Goal: Check status: Check status

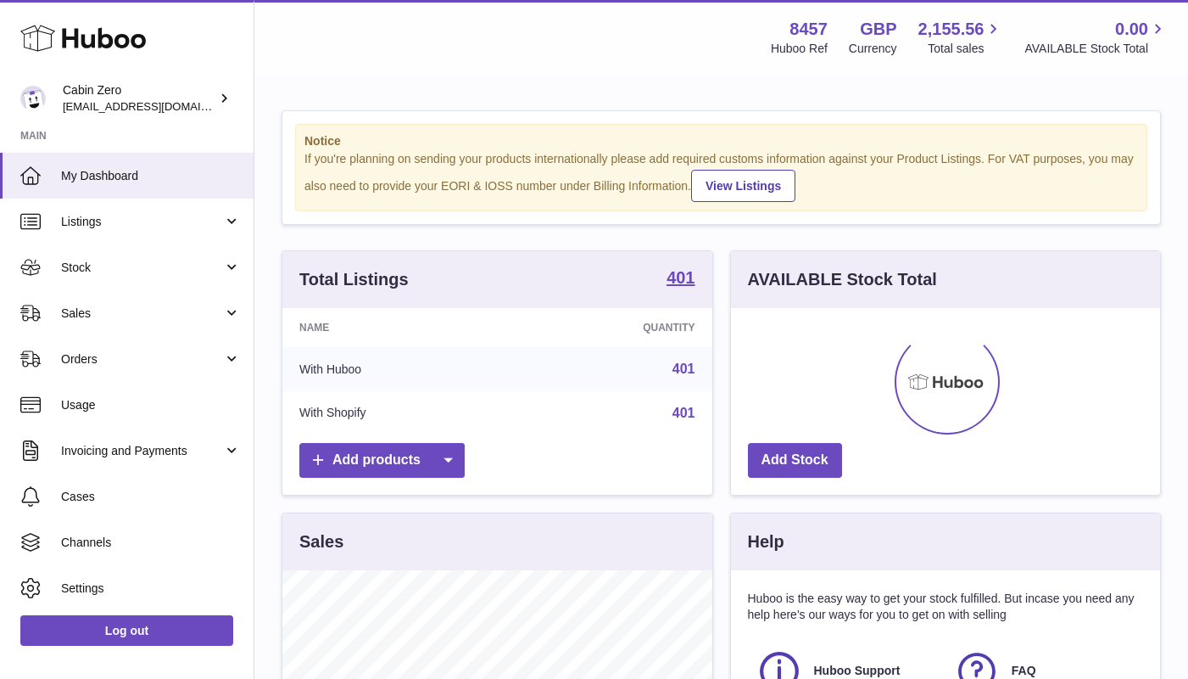
scroll to position [265, 429]
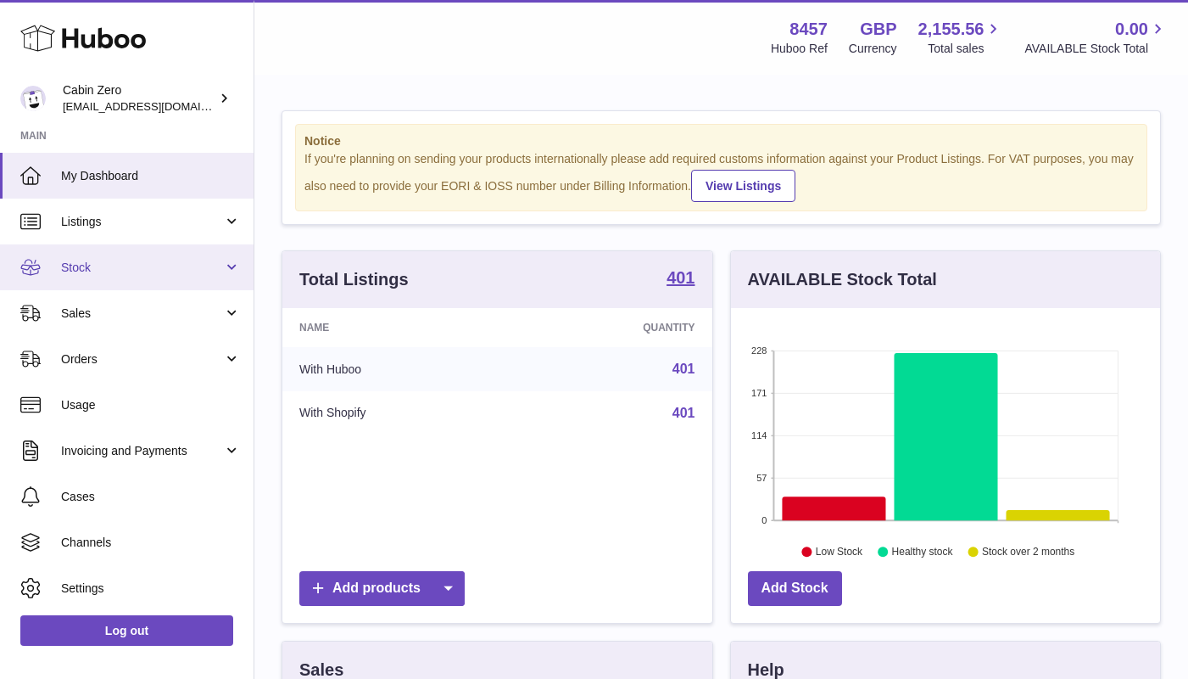
click at [226, 260] on link "Stock" at bounding box center [127, 267] width 254 height 46
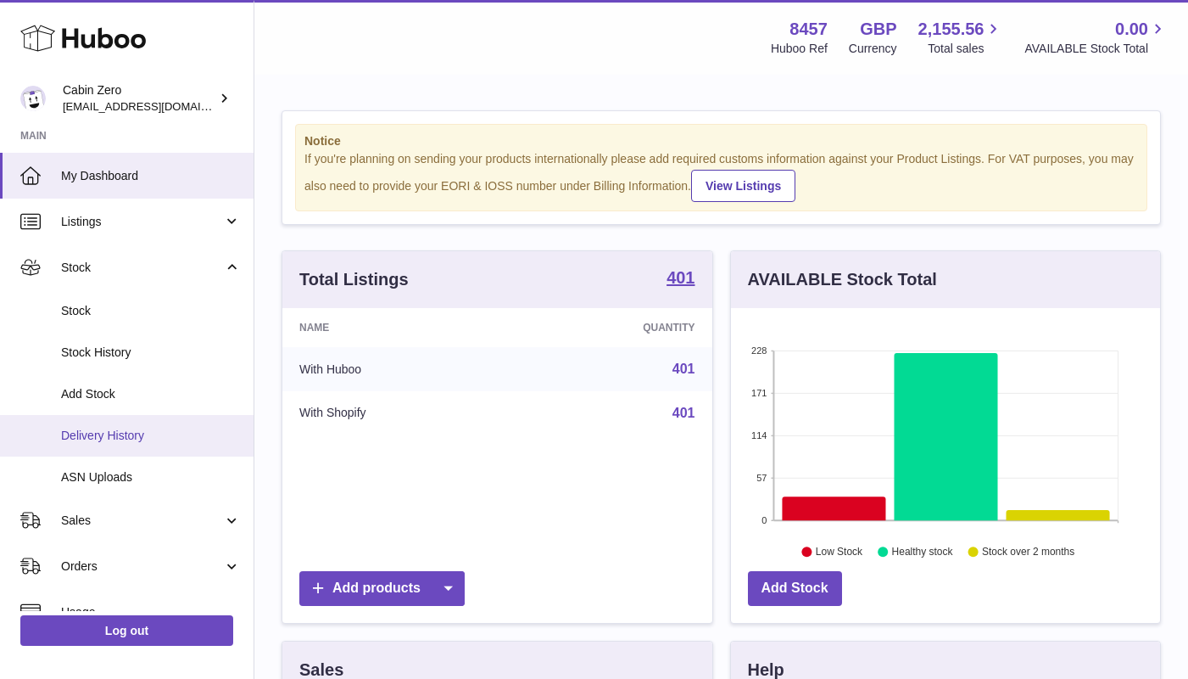
click at [160, 427] on span "Delivery History" at bounding box center [151, 435] width 180 height 16
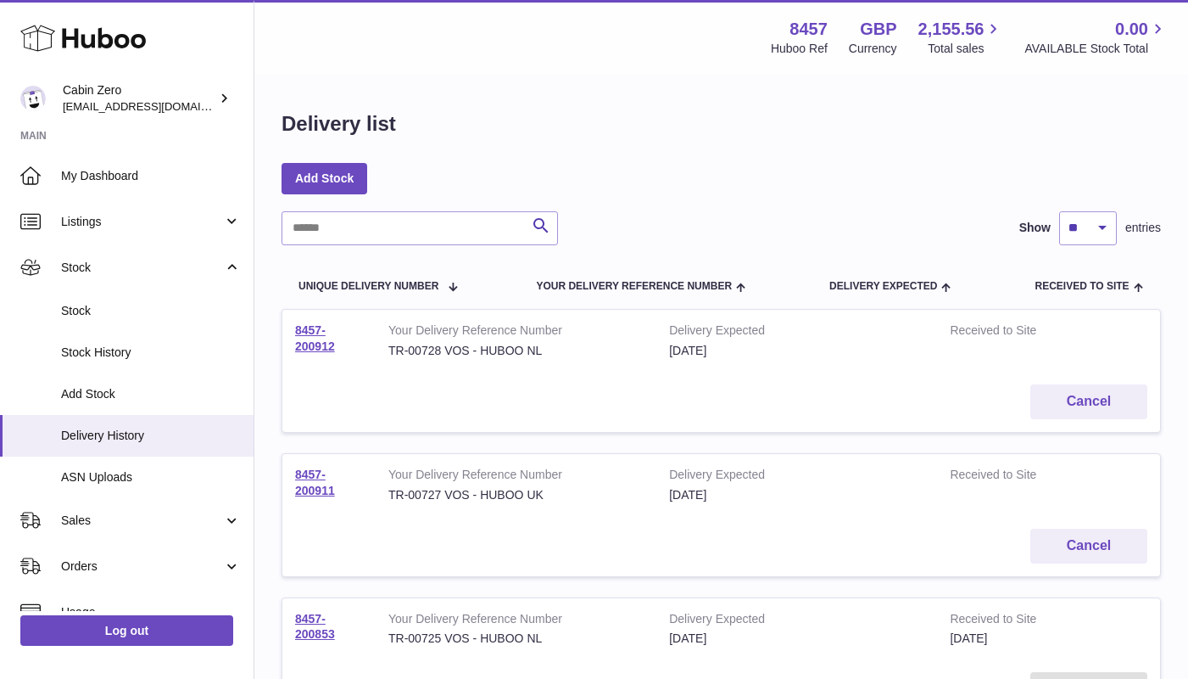
scroll to position [179, 0]
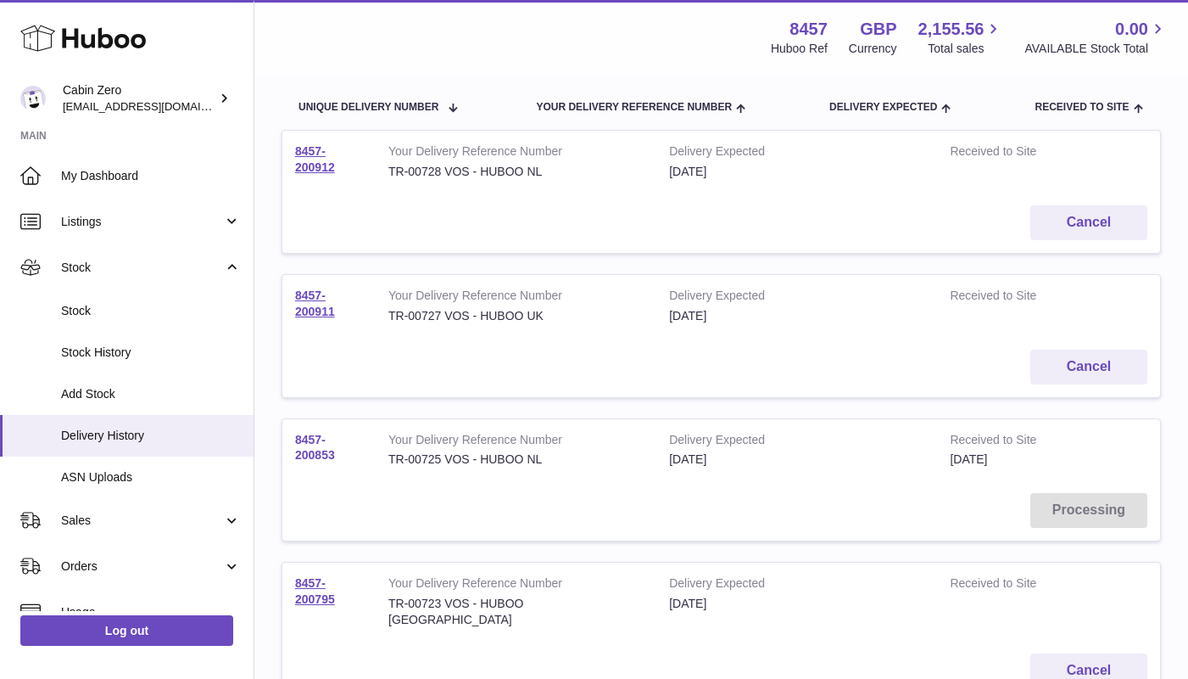
click at [323, 450] on link "8457-200853" at bounding box center [315, 448] width 40 height 30
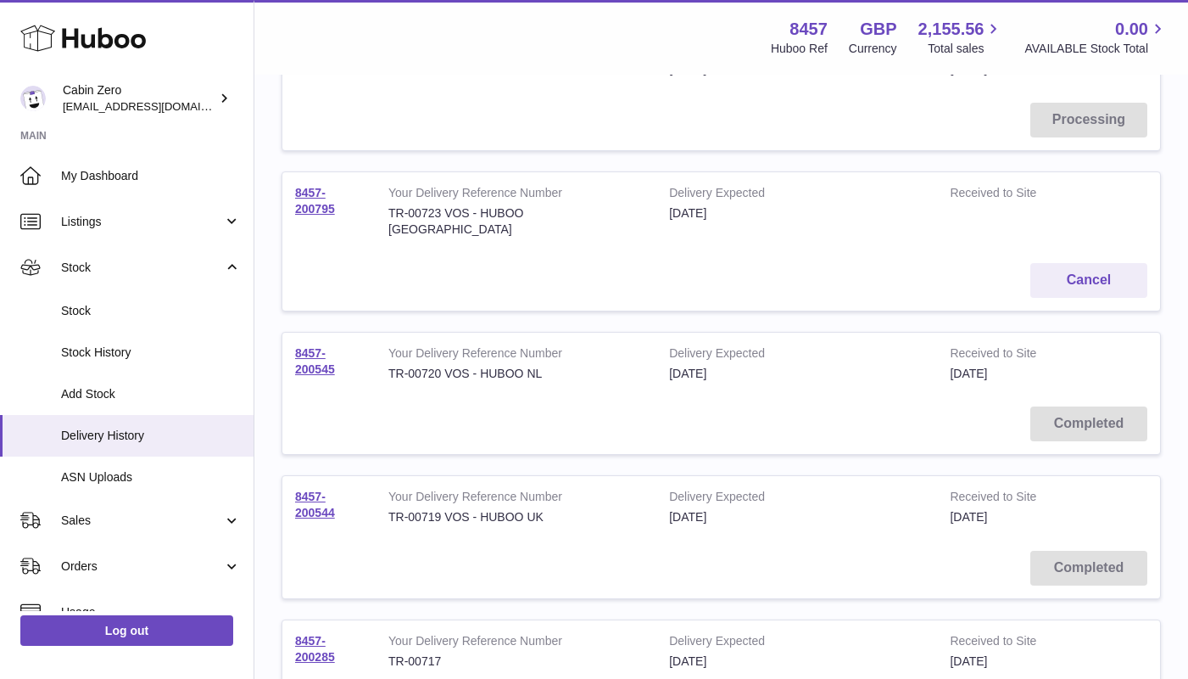
scroll to position [573, 0]
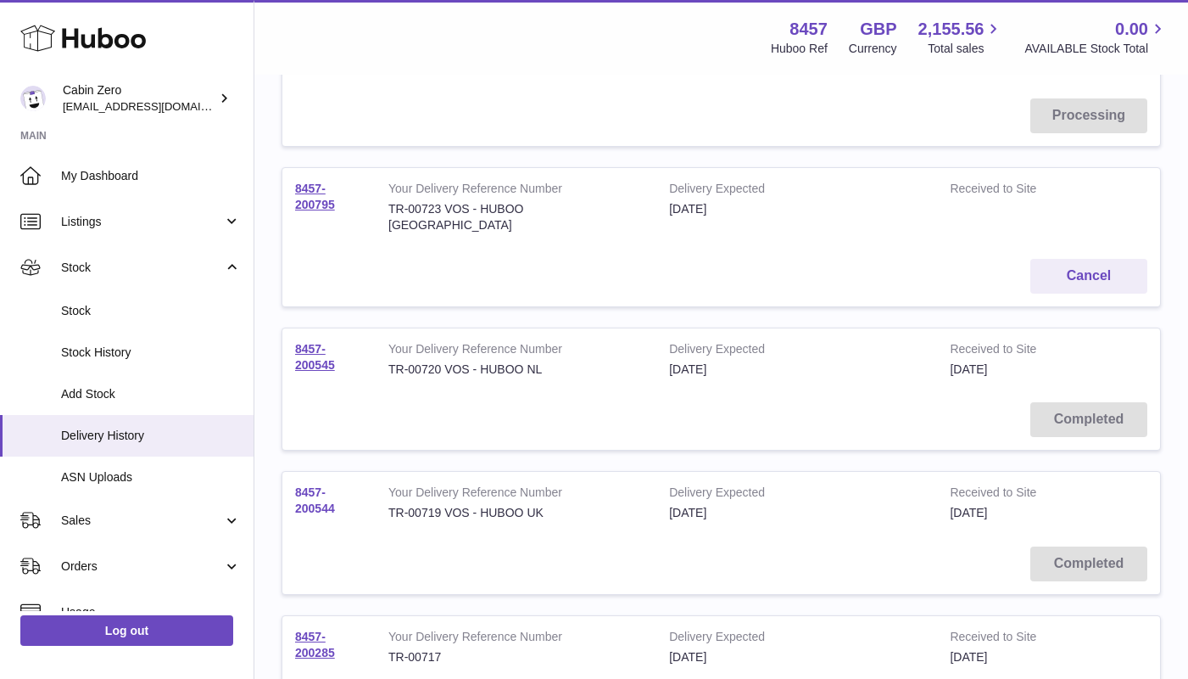
click at [309, 485] on link "8457-200544" at bounding box center [315, 500] width 40 height 30
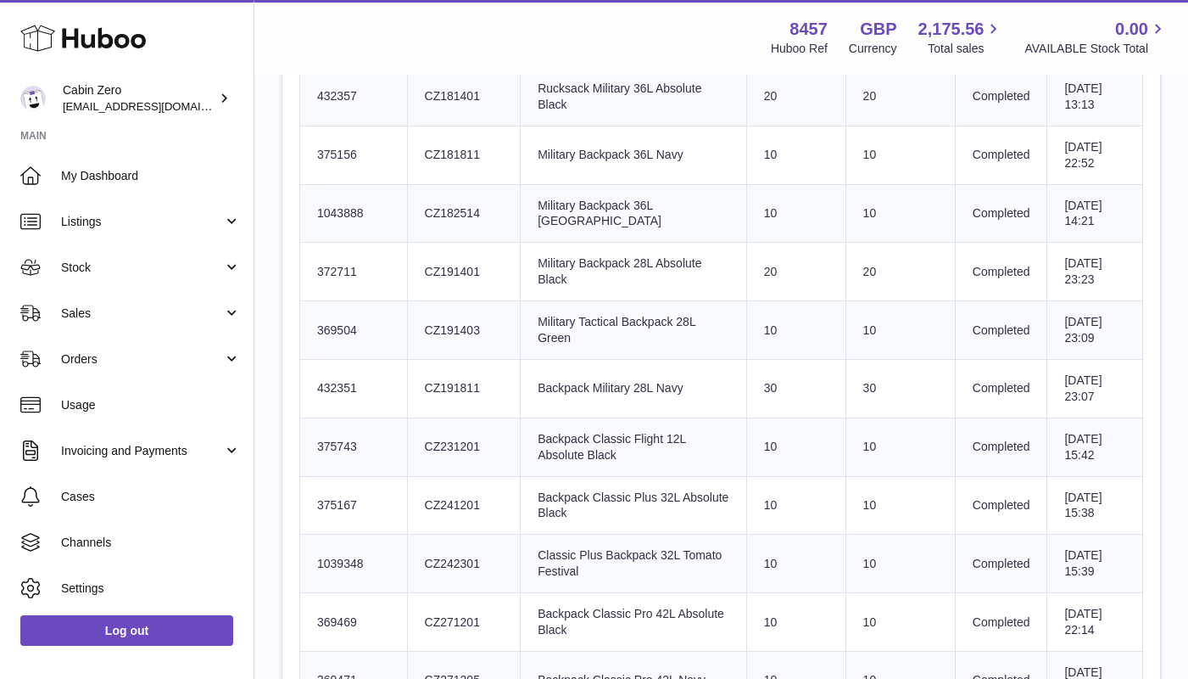
scroll to position [4118, 0]
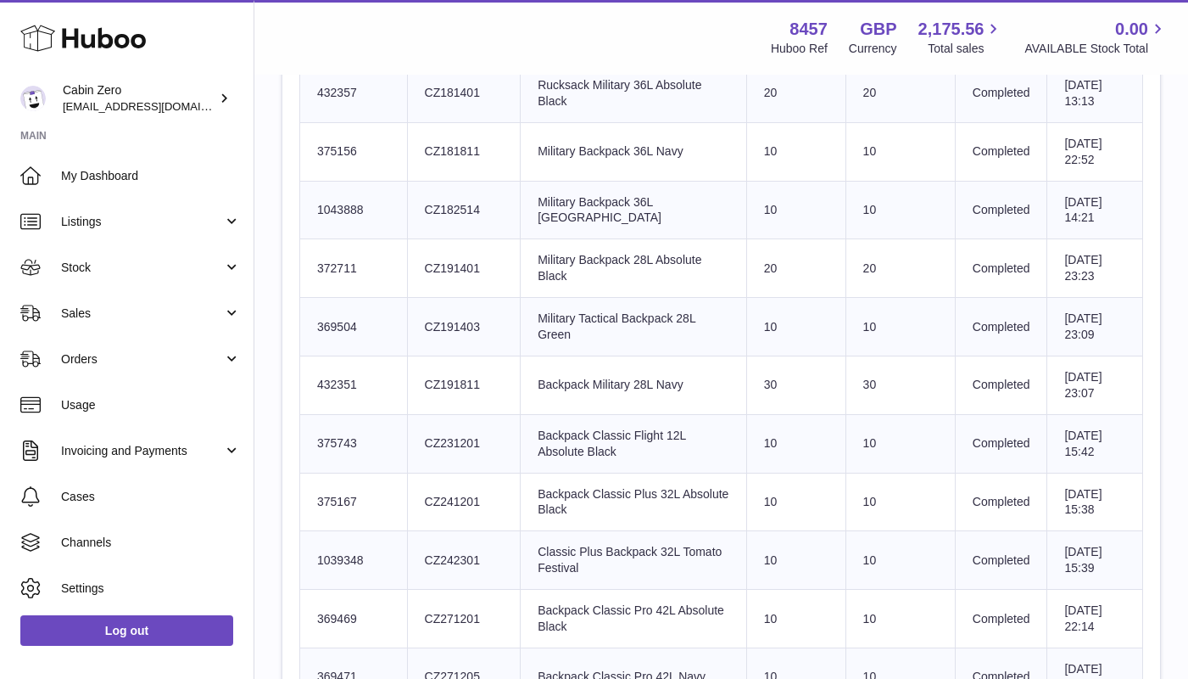
drag, startPoint x: 422, startPoint y: 379, endPoint x: 497, endPoint y: 380, distance: 74.6
copy td "CZ172304"
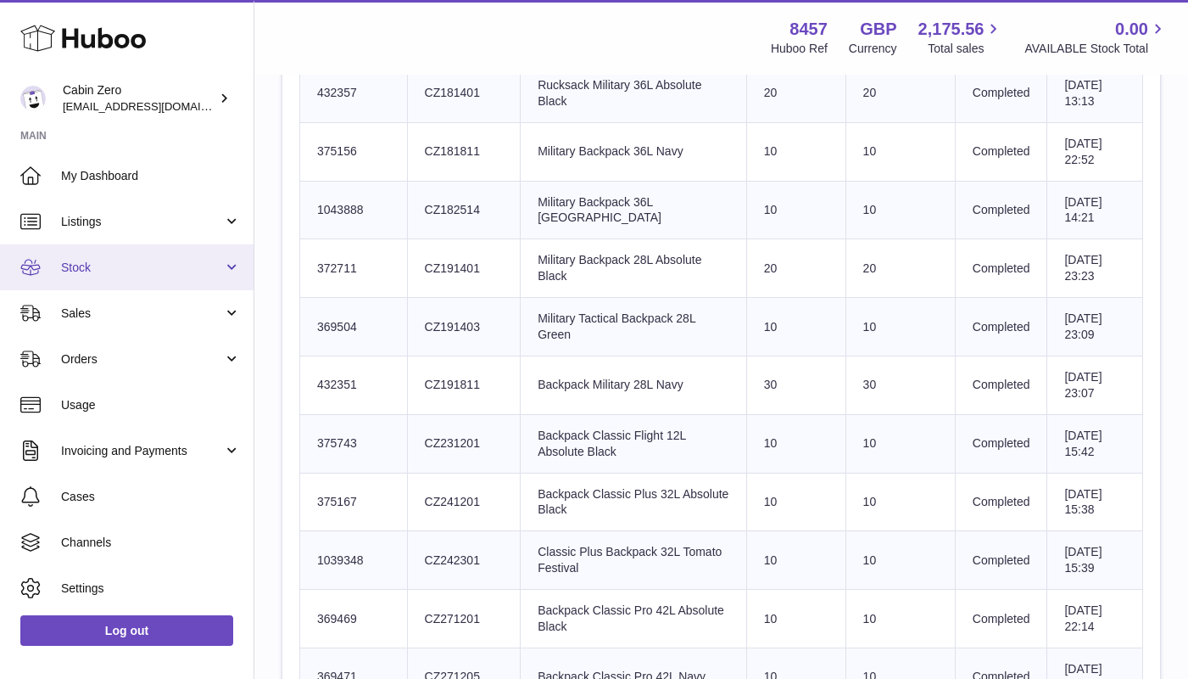
click at [217, 265] on span "Stock" at bounding box center [142, 268] width 162 height 16
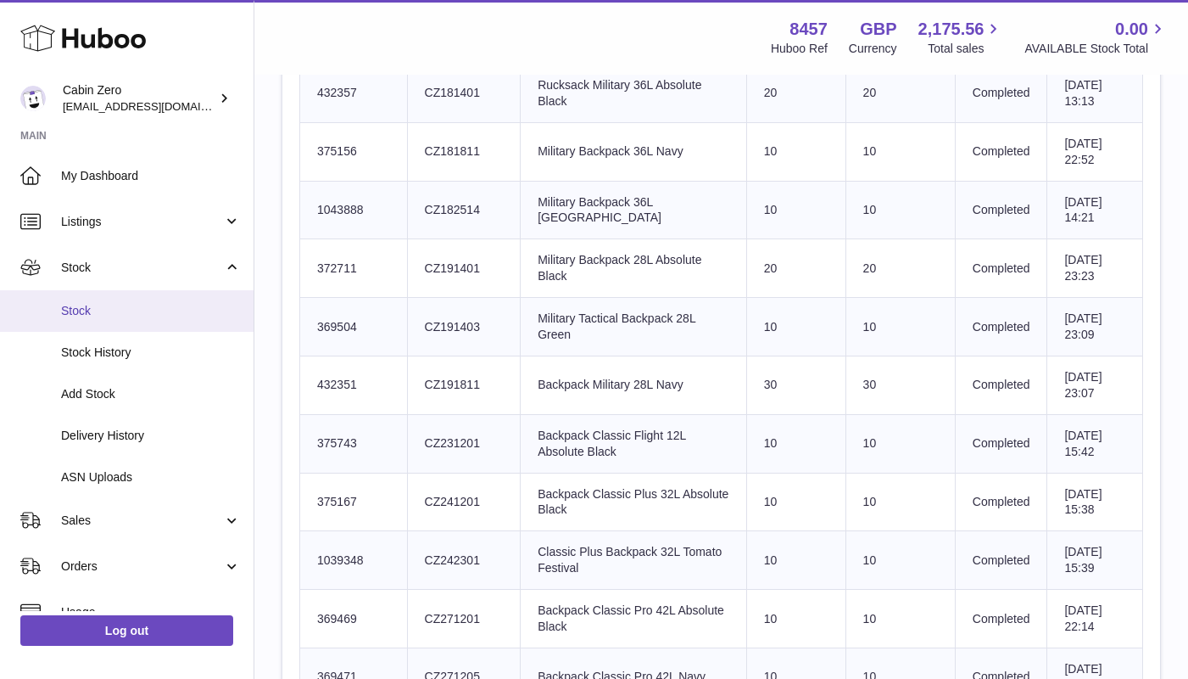
click at [172, 309] on span "Stock" at bounding box center [151, 311] width 180 height 16
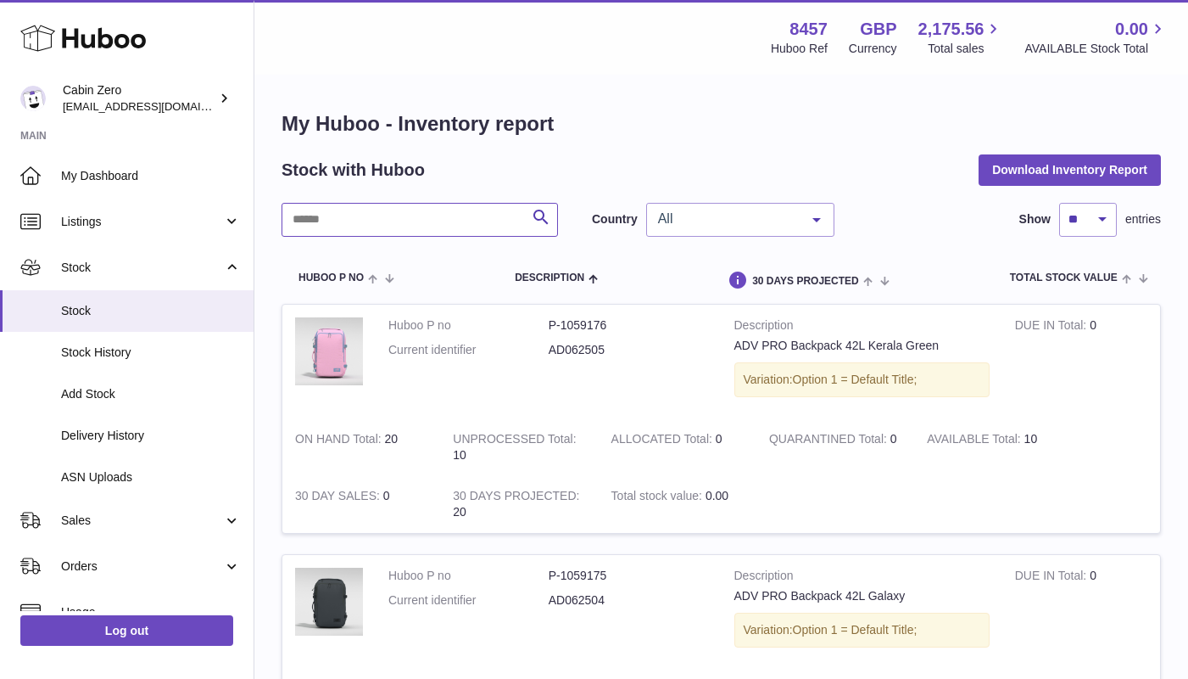
click at [420, 227] on input "text" at bounding box center [420, 220] width 276 height 34
paste input "********"
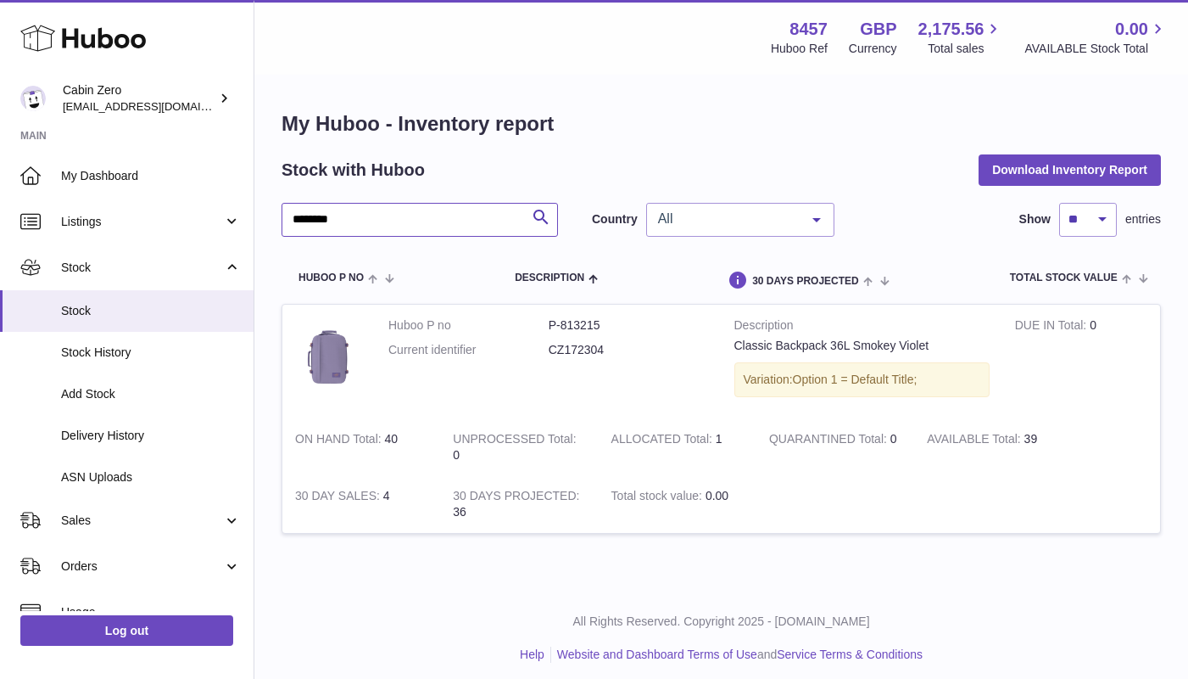
type input "********"
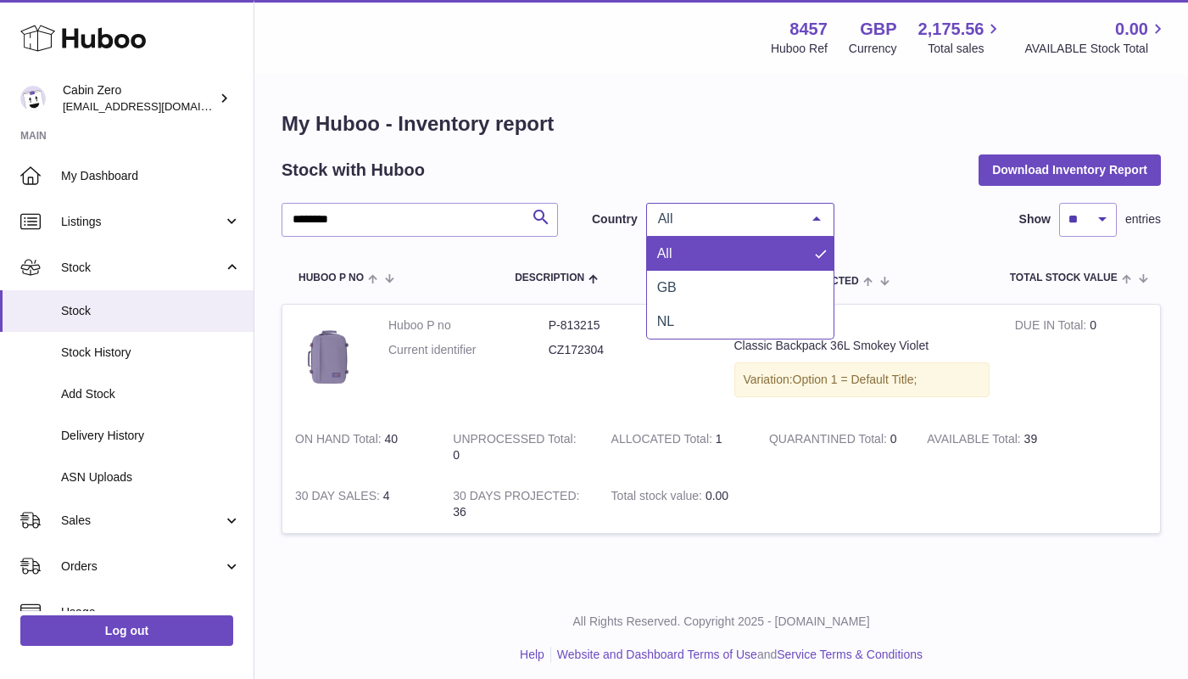
click at [818, 226] on div at bounding box center [817, 220] width 34 height 32
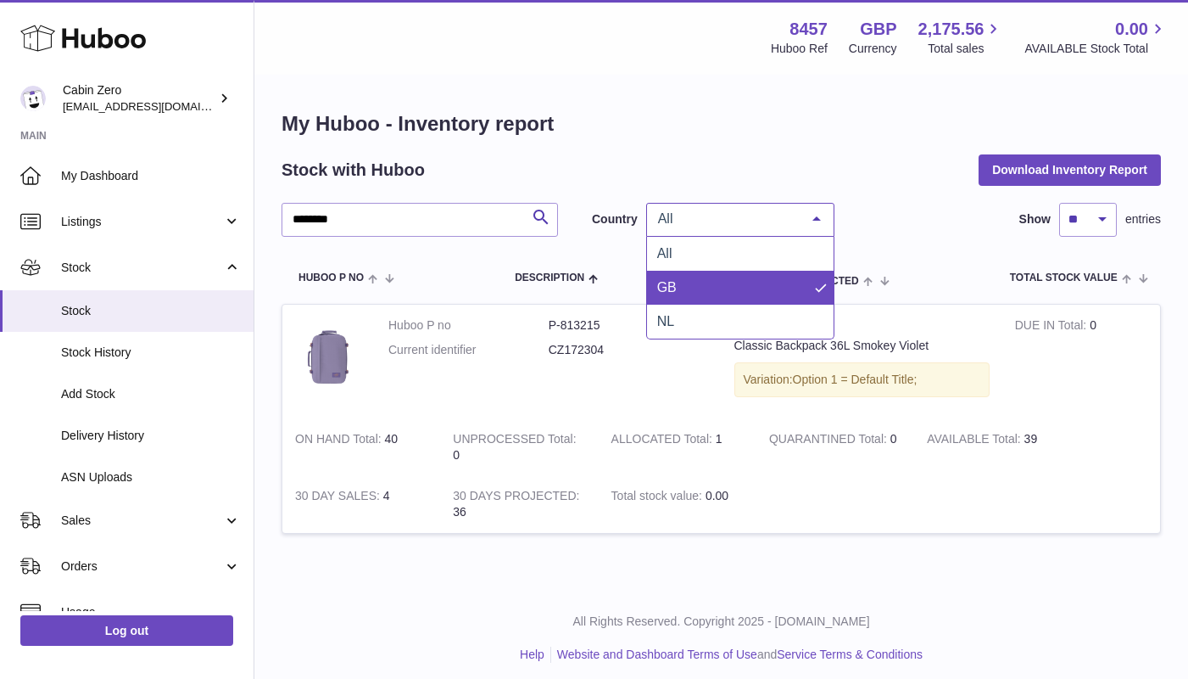
click at [774, 293] on span "GB" at bounding box center [740, 288] width 187 height 34
